Goal: Information Seeking & Learning: Learn about a topic

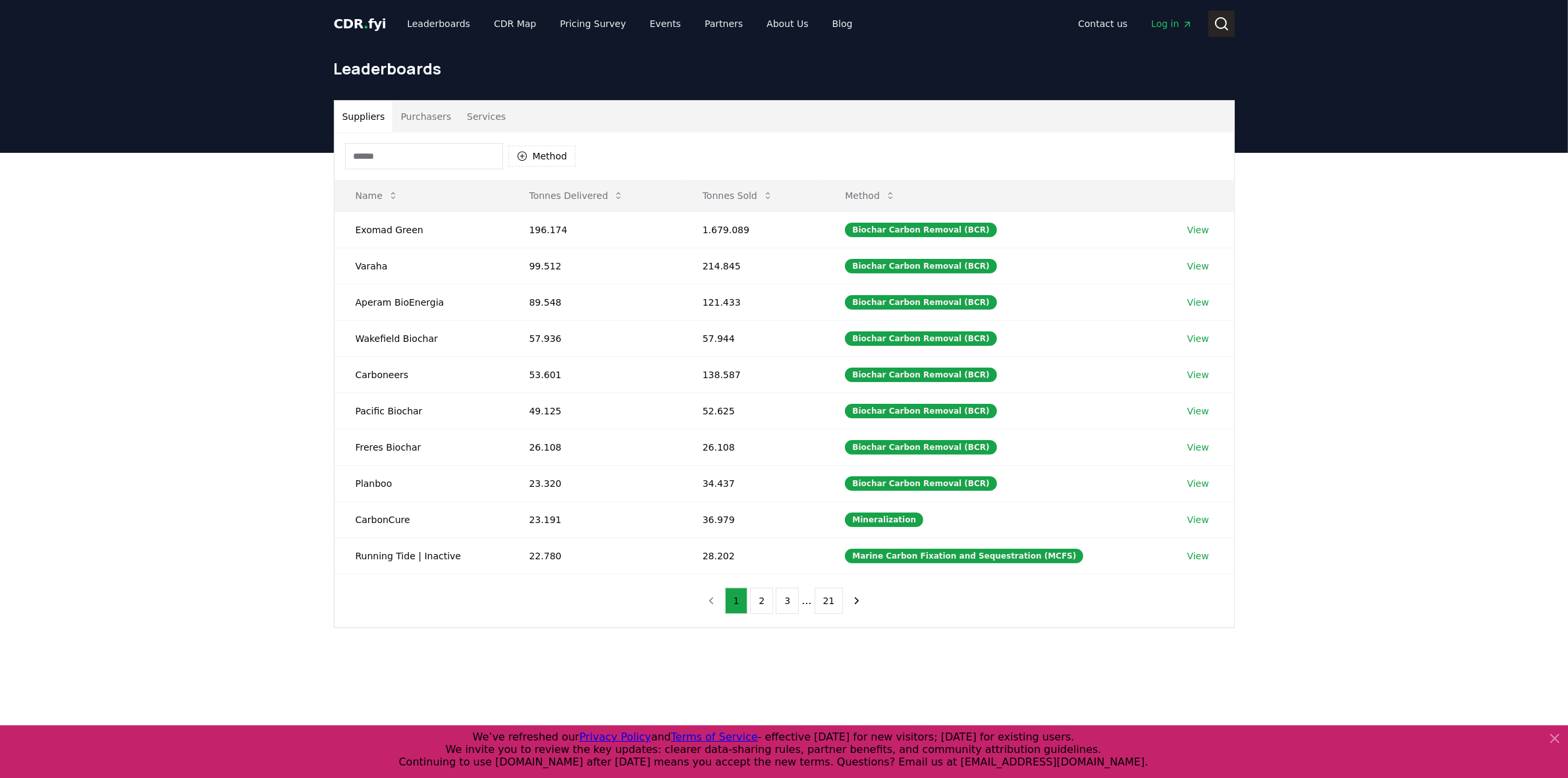
click at [1211, 25] on button "Search" at bounding box center [1221, 24] width 26 height 26
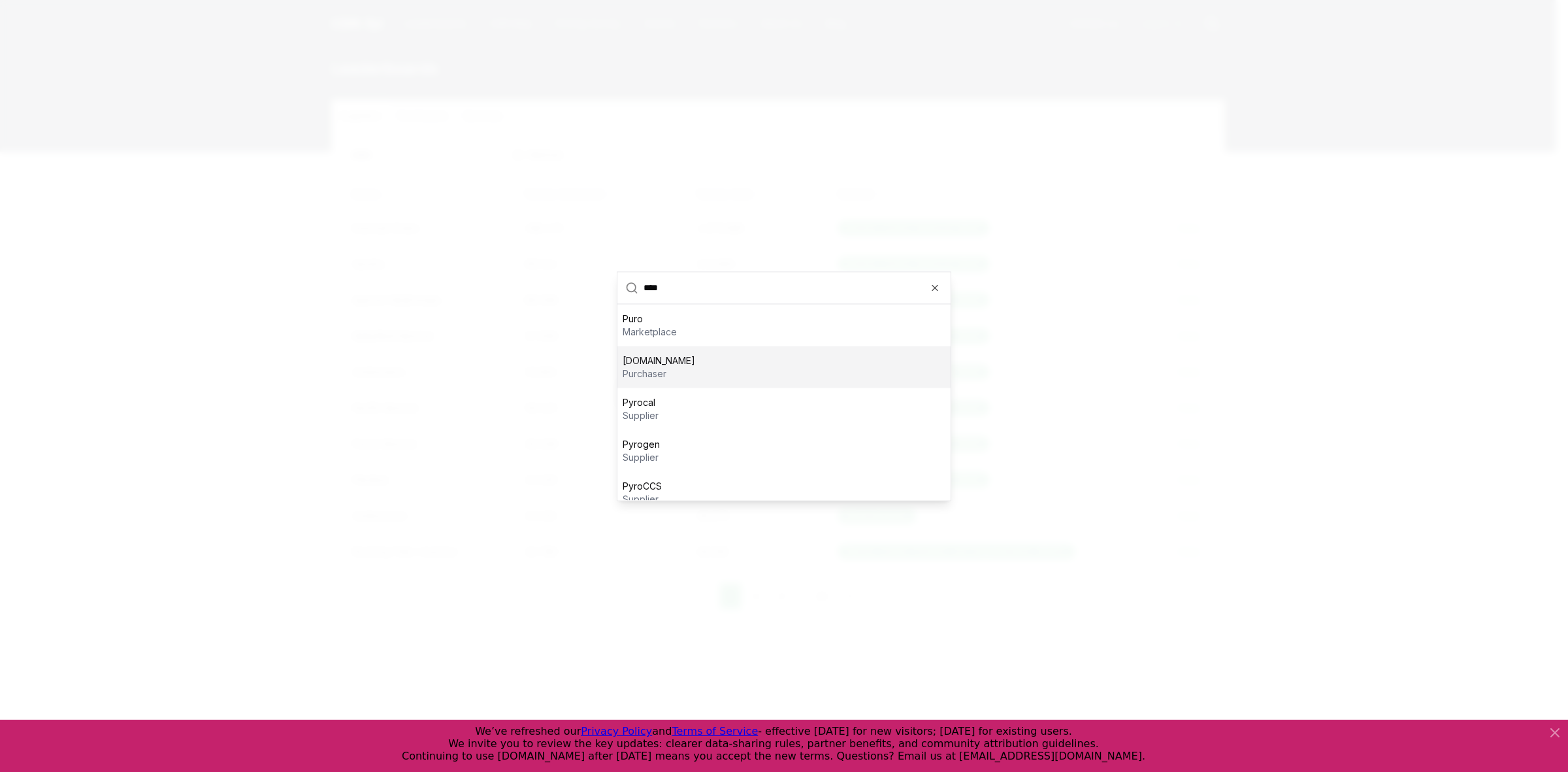
type input "****"
click at [707, 356] on div "[DOMAIN_NAME] purchaser" at bounding box center [784, 367] width 333 height 42
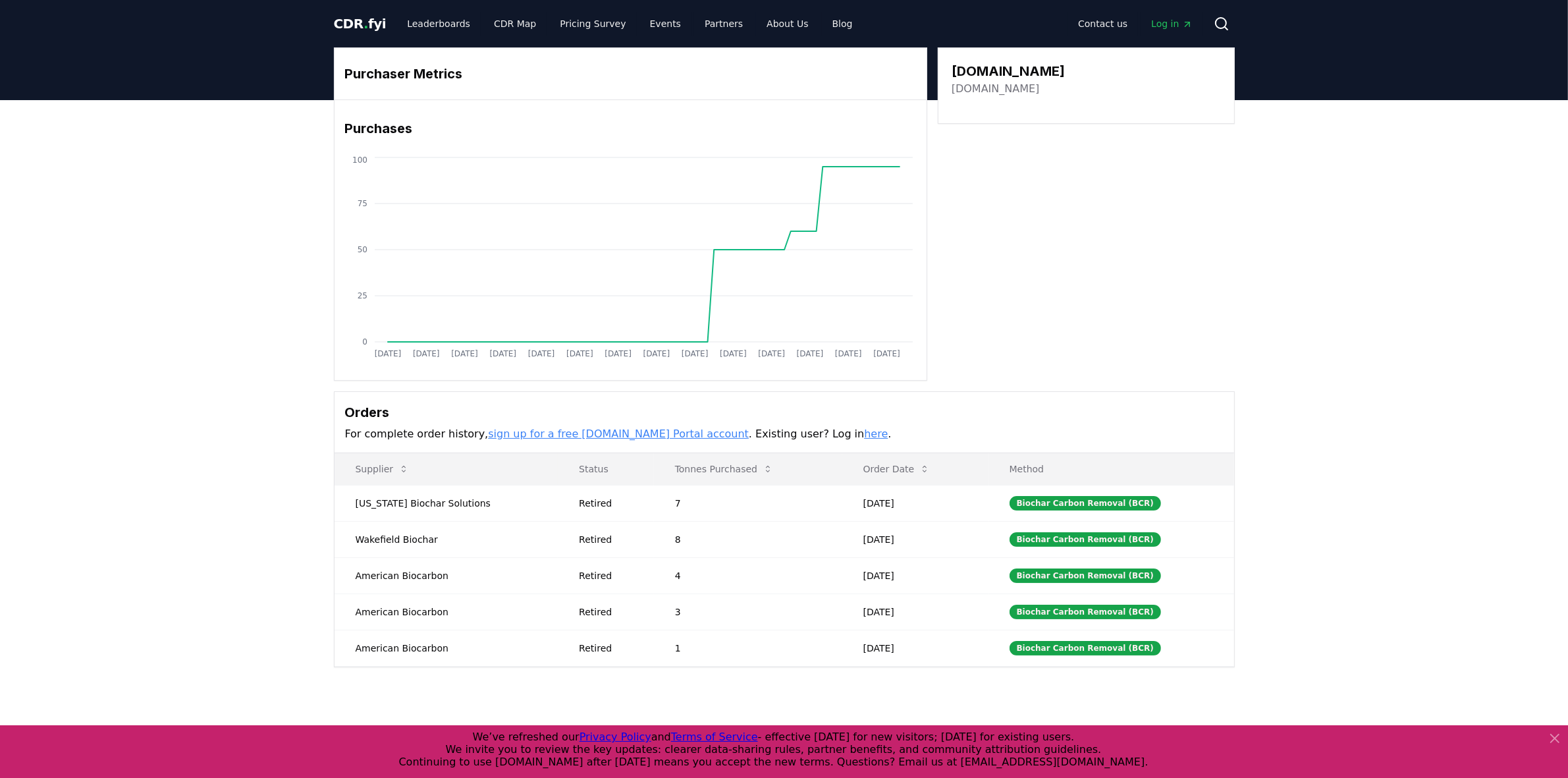
click at [375, 77] on h3 "Purchaser Metrics" at bounding box center [630, 73] width 571 height 19
click at [1043, 182] on div "Purchaser Metrics Purchases [DATE] [DATE] [DATE] [DATE] [DATE] [DATE] [DATE] [D…" at bounding box center [784, 214] width 901 height 333
drag, startPoint x: 985, startPoint y: 61, endPoint x: 980, endPoint y: 78, distance: 17.7
click at [980, 78] on h3 "[DOMAIN_NAME]" at bounding box center [1008, 71] width 113 height 19
click at [1015, 83] on div "[DOMAIN_NAME]" at bounding box center [1008, 89] width 113 height 16
